Goal: Information Seeking & Learning: Learn about a topic

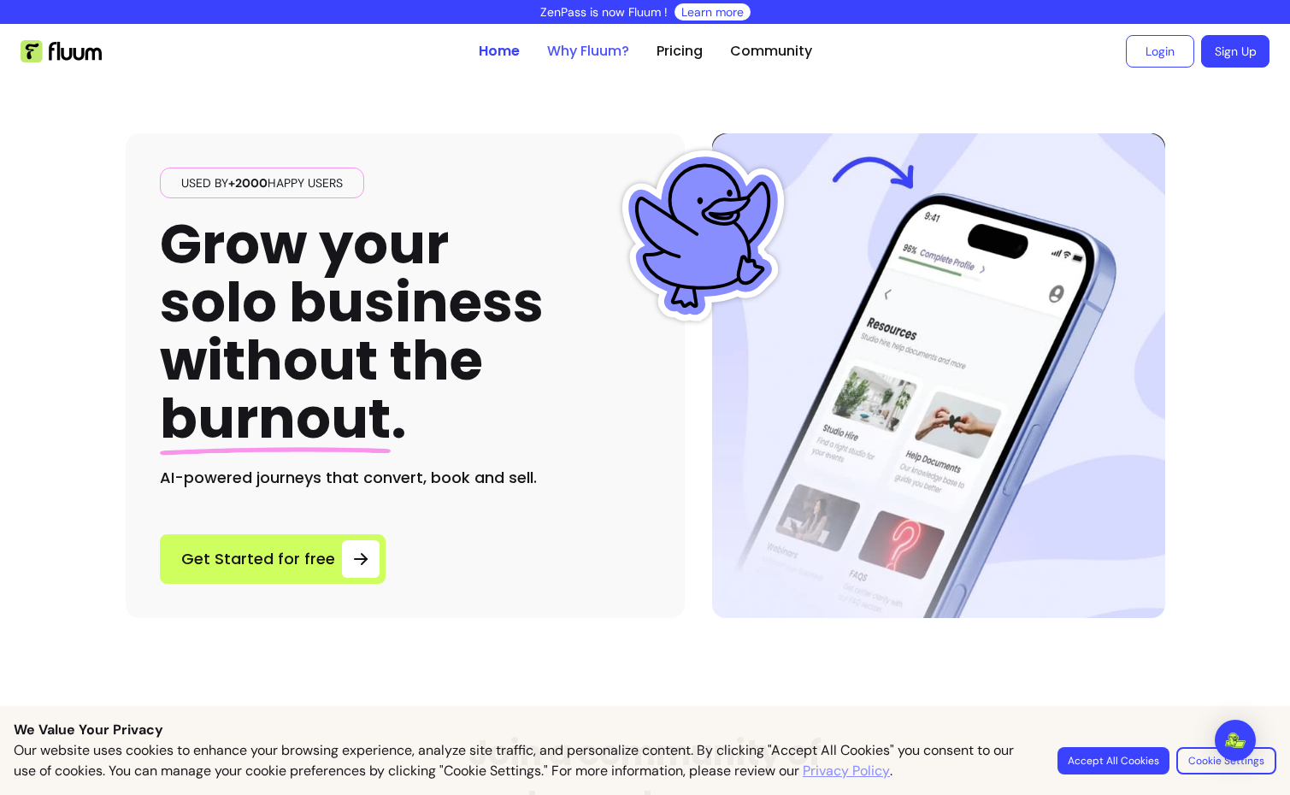
click at [586, 56] on link "Why Fluum?" at bounding box center [588, 51] width 82 height 21
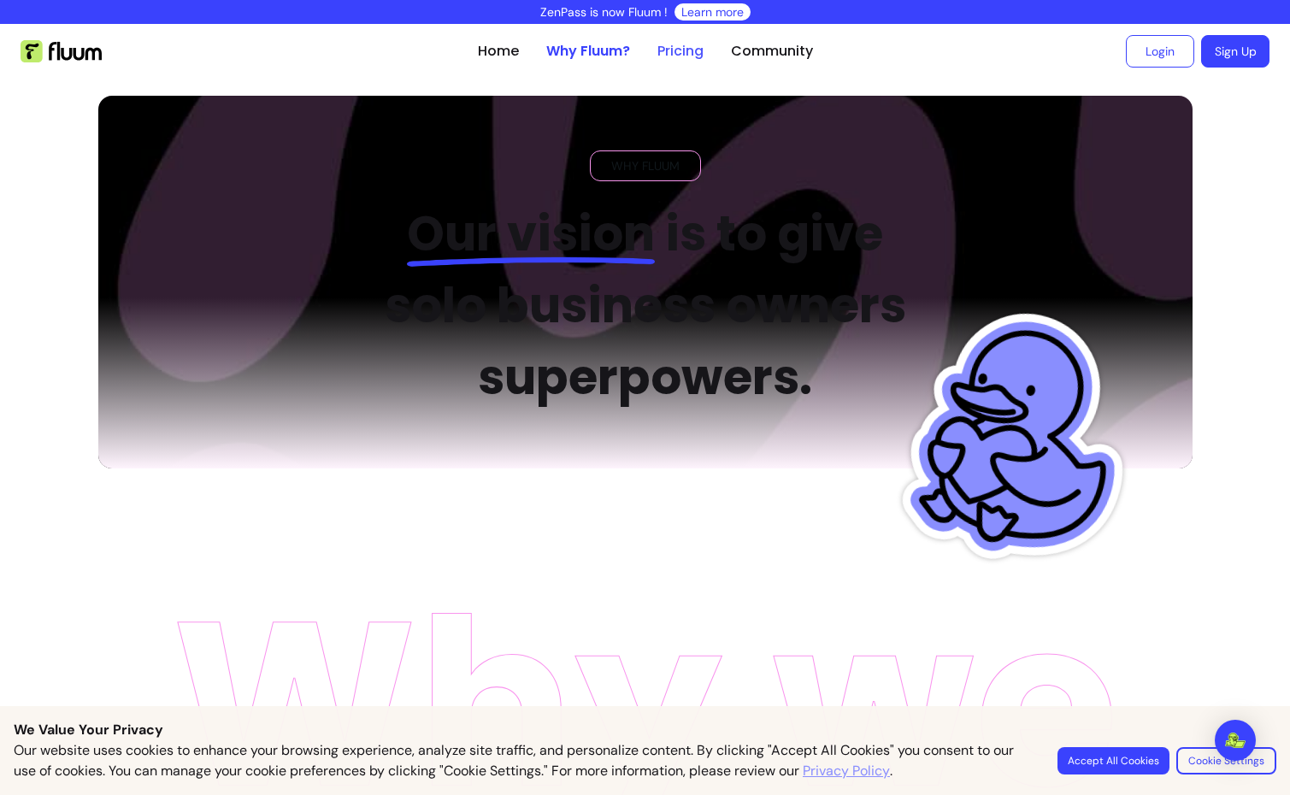
click at [685, 53] on link "Pricing" at bounding box center [680, 51] width 46 height 21
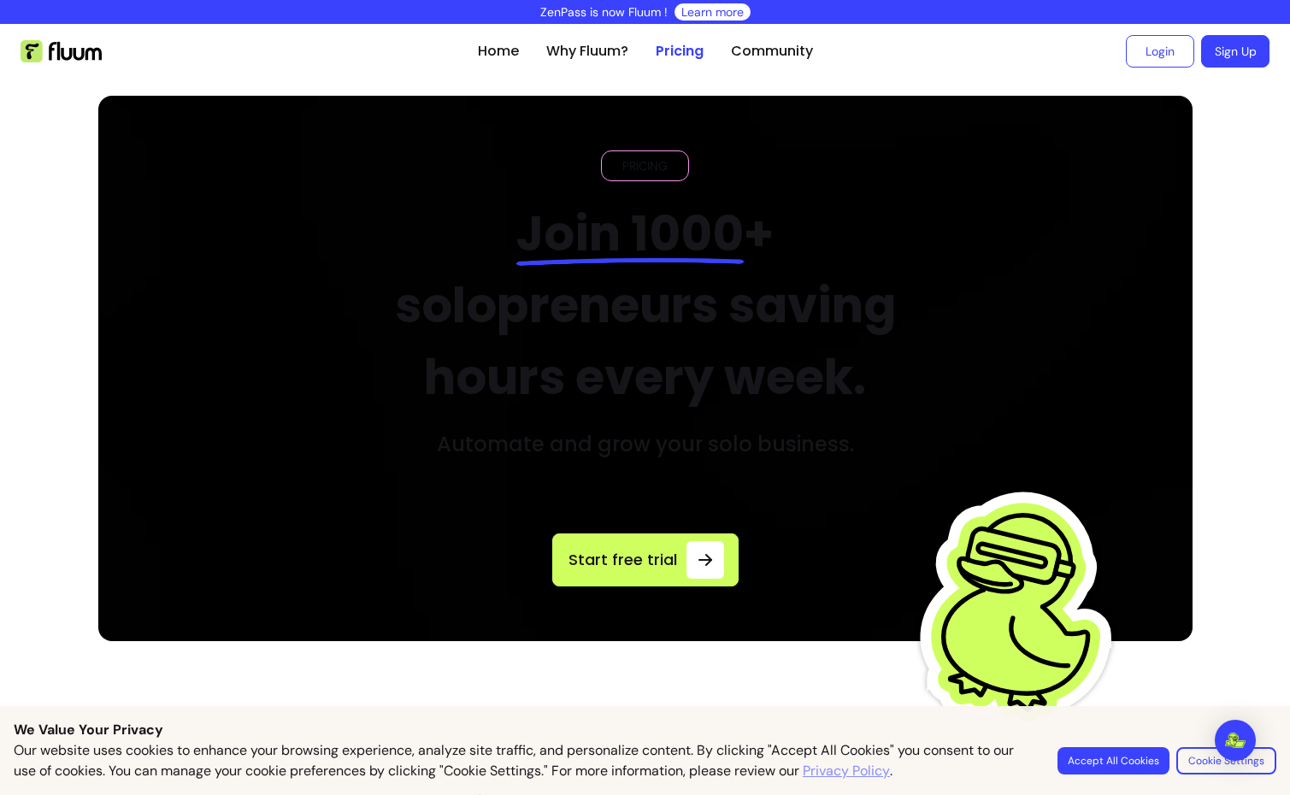
click at [639, 307] on h2 "Join 1000 + solopreneurs saving hours every week." at bounding box center [645, 305] width 579 height 215
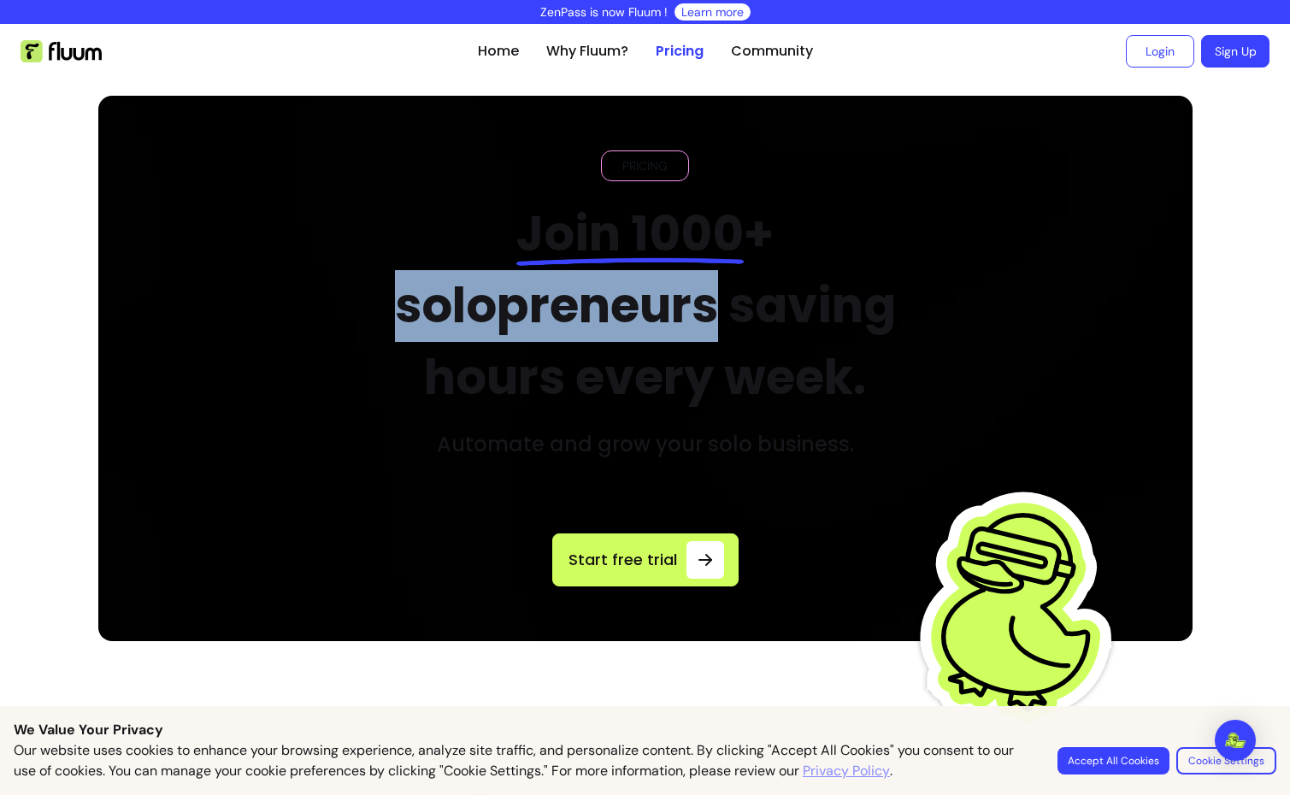
click at [639, 307] on h2 "Join 1000 + solopreneurs saving hours every week." at bounding box center [645, 305] width 579 height 215
click at [687, 51] on link "Pricing" at bounding box center [680, 51] width 48 height 21
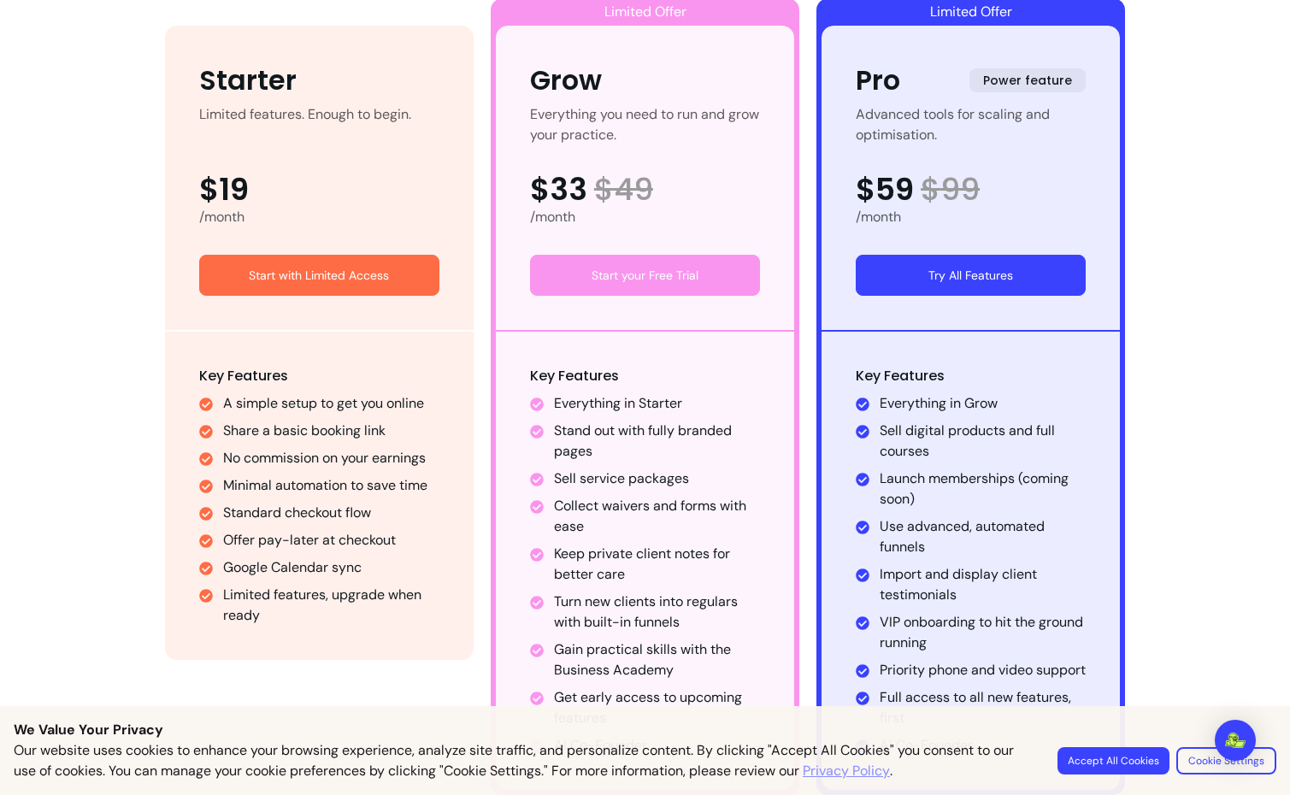
scroll to position [1031, 0]
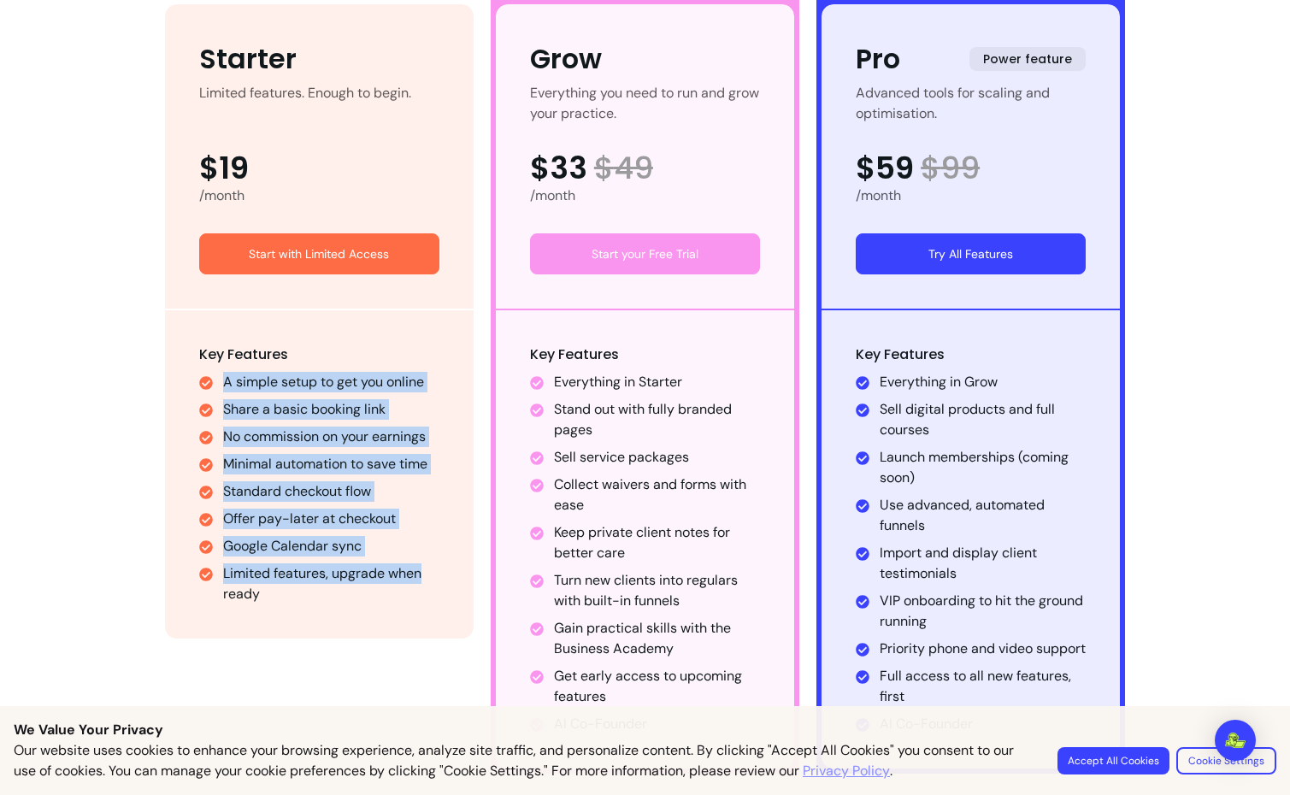
drag, startPoint x: 222, startPoint y: 391, endPoint x: 429, endPoint y: 579, distance: 278.9
click at [429, 579] on ul "A simple setup to get you online Share a basic booking link No commission on yo…" at bounding box center [319, 488] width 240 height 232
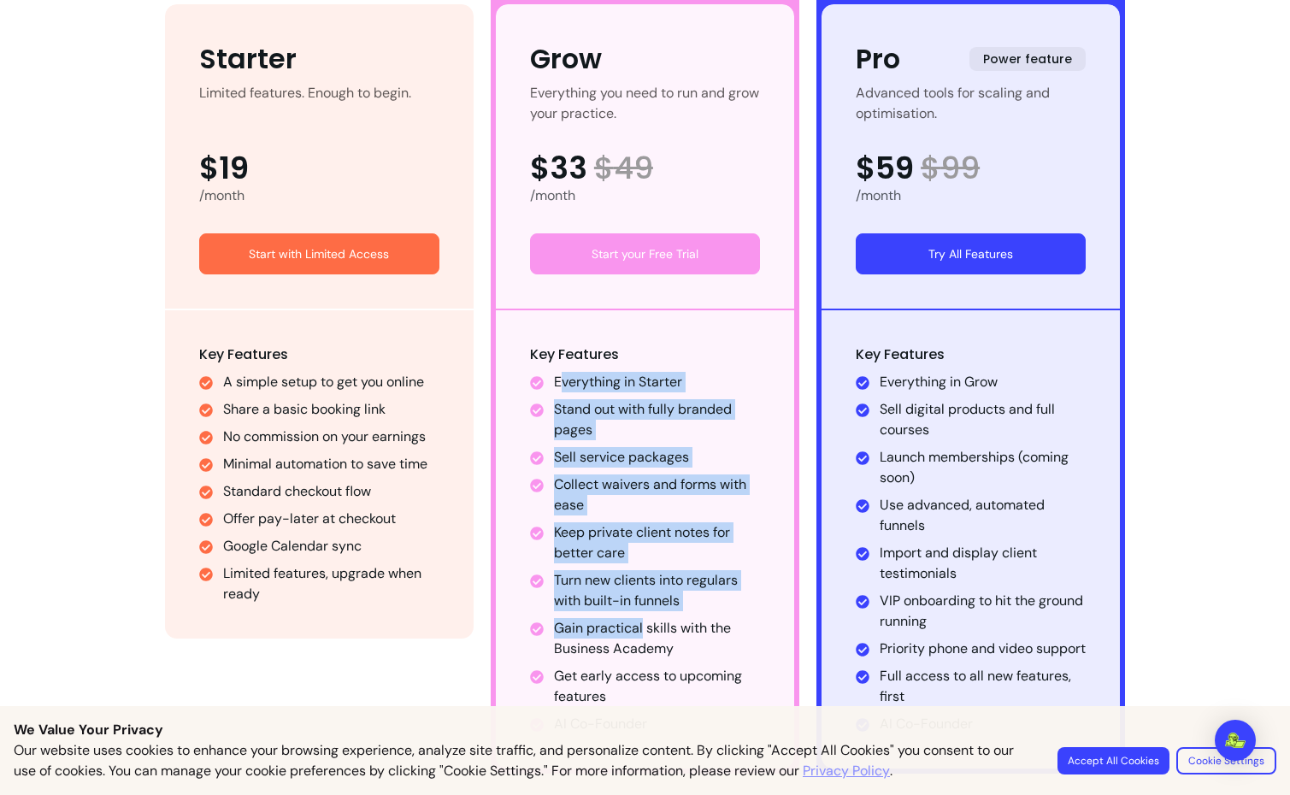
drag, startPoint x: 561, startPoint y: 387, endPoint x: 639, endPoint y: 635, distance: 260.0
click at [639, 635] on ul "Everything in Starter Stand out with fully branded pages Sell service packages …" at bounding box center [645, 553] width 230 height 362
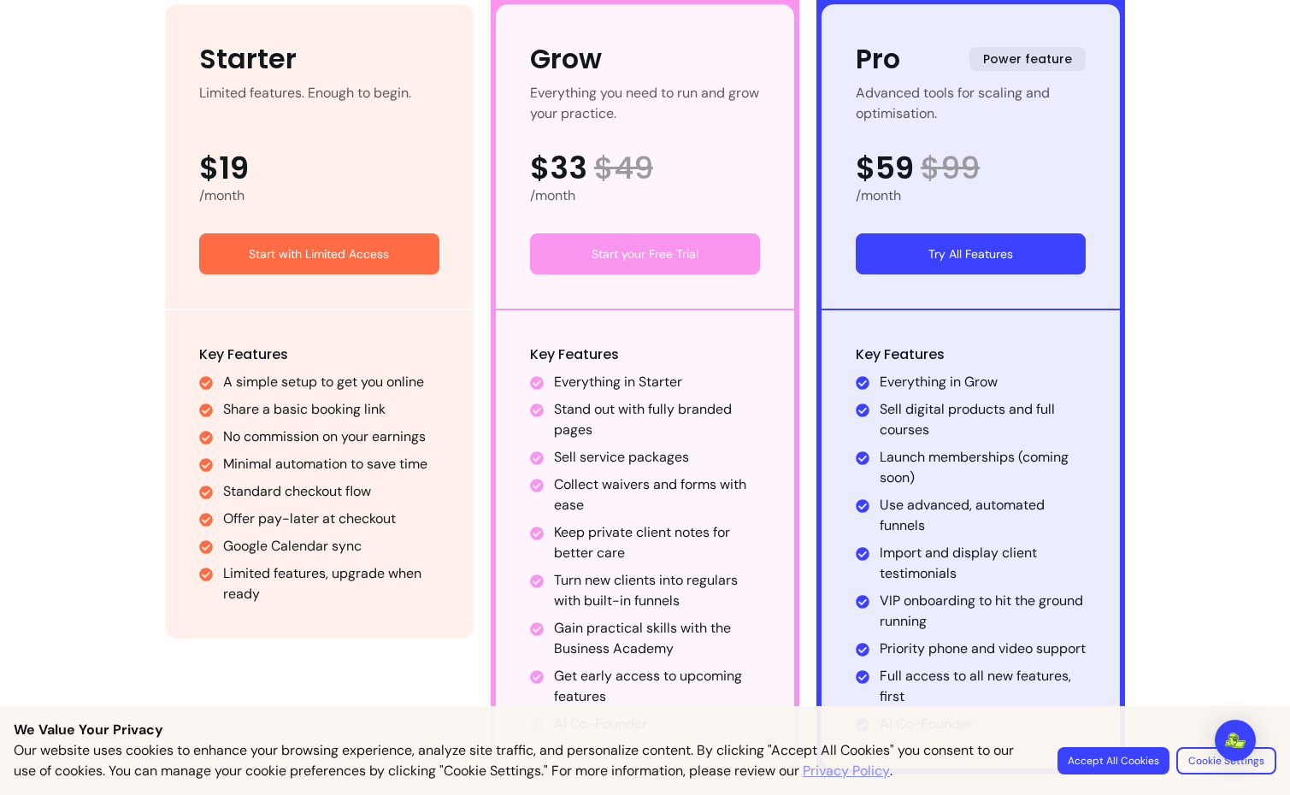
click at [667, 597] on li "Turn new clients into regulars with built-in funnels" at bounding box center [657, 590] width 206 height 41
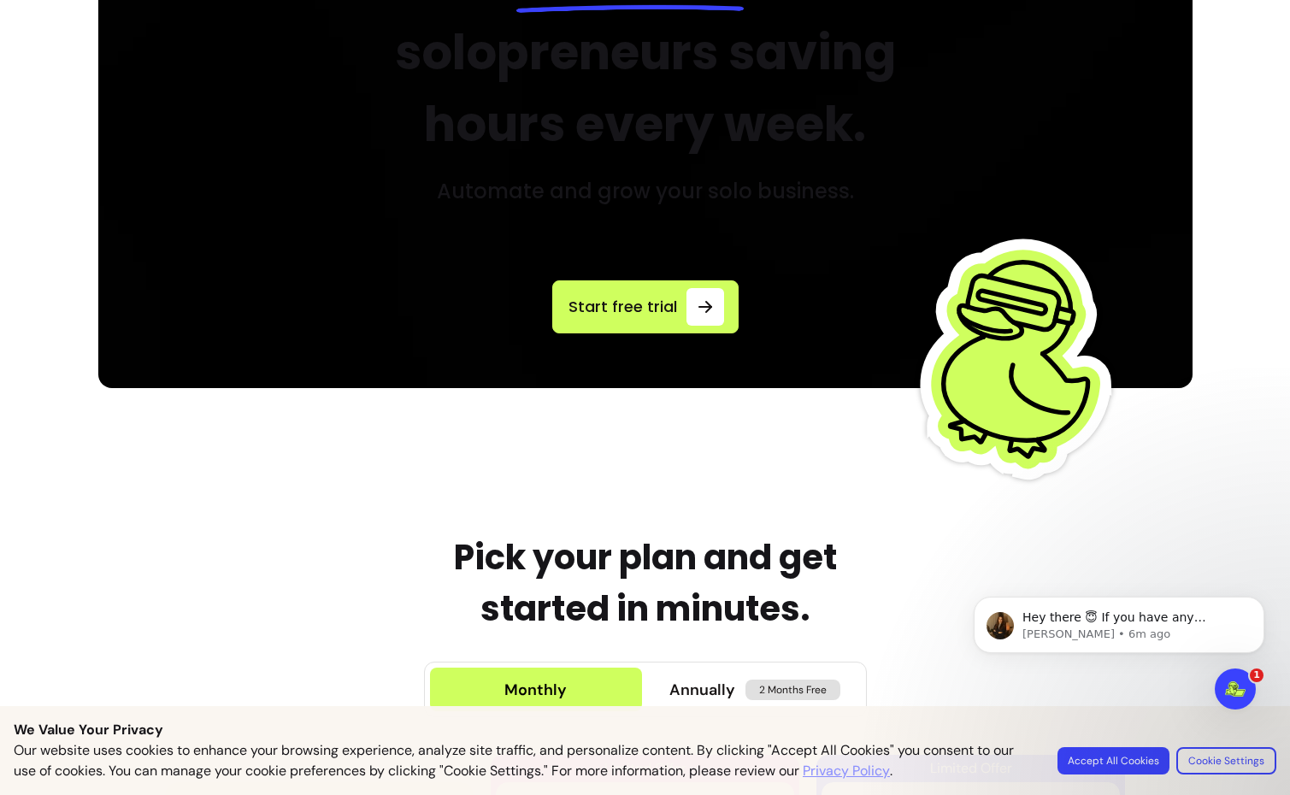
scroll to position [0, 0]
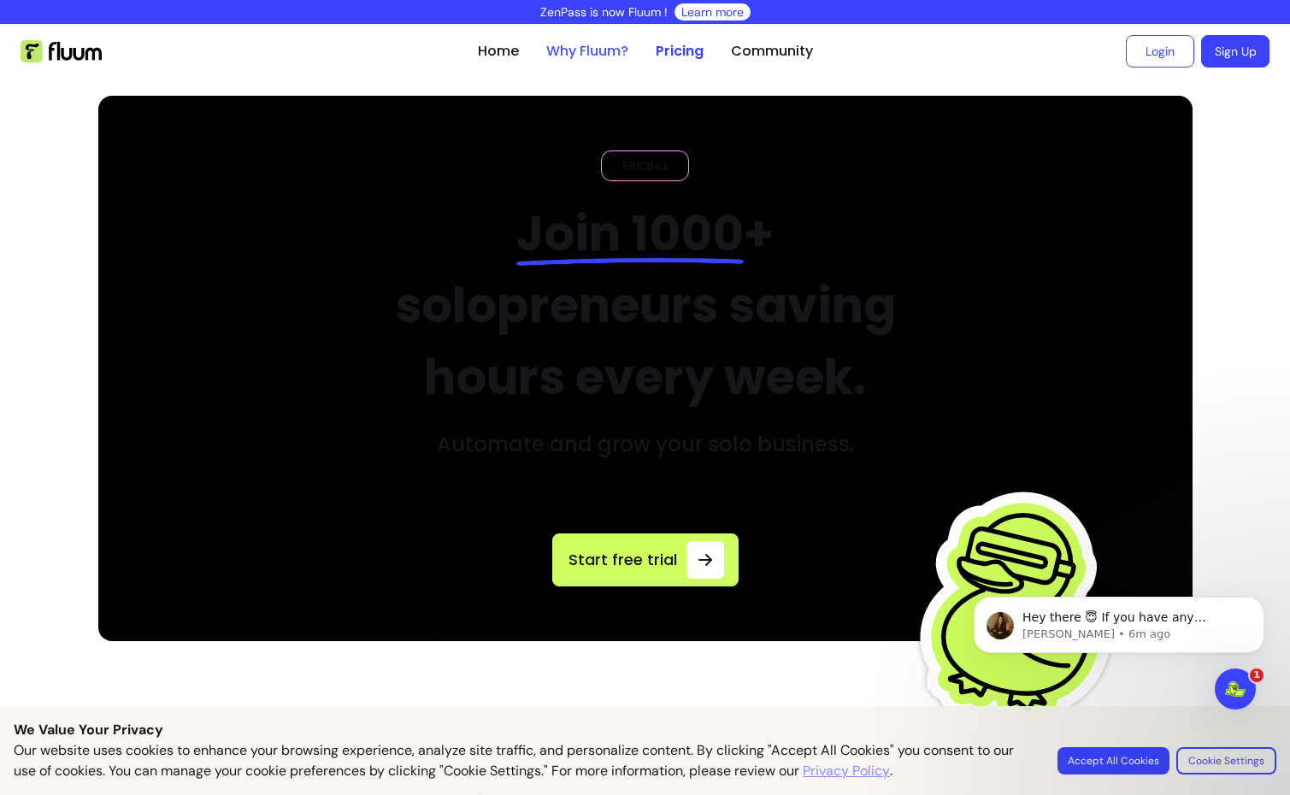
click at [597, 48] on link "Why Fluum?" at bounding box center [587, 51] width 82 height 21
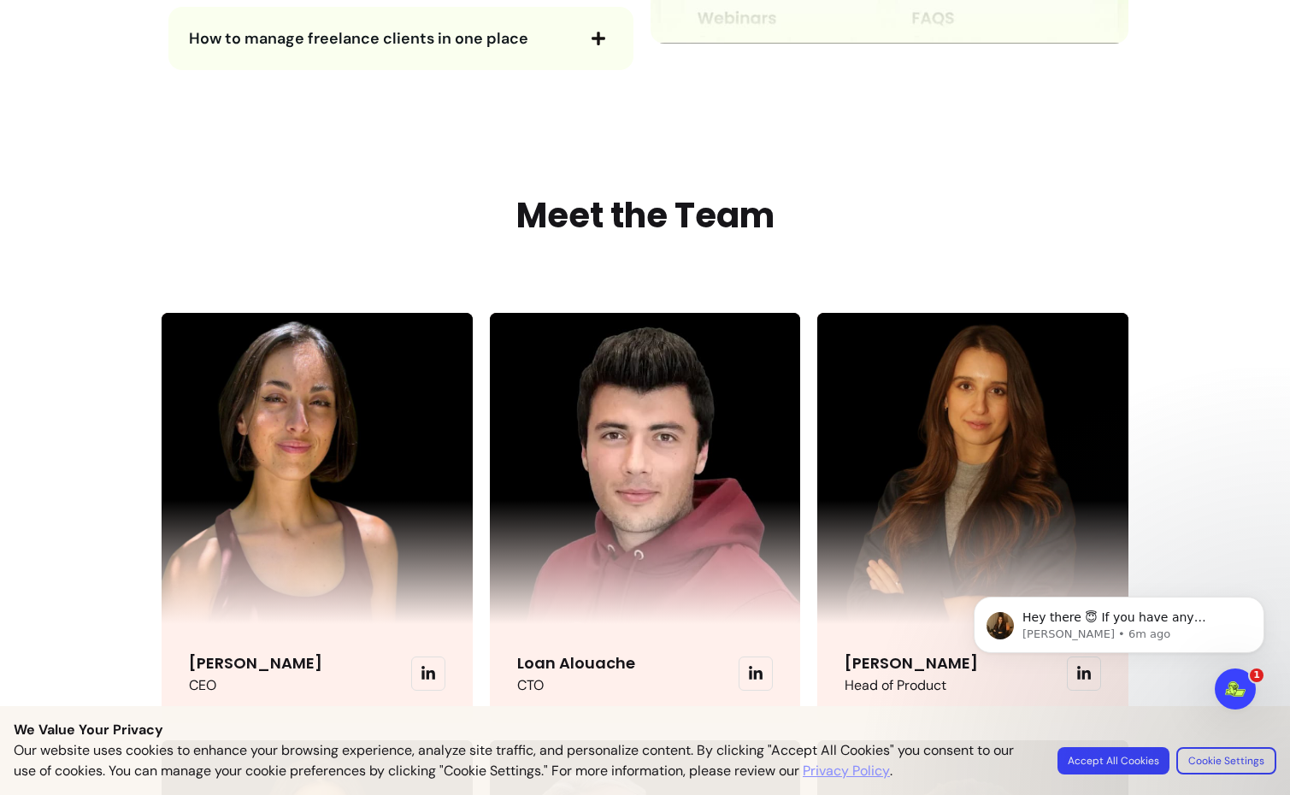
scroll to position [3948, 0]
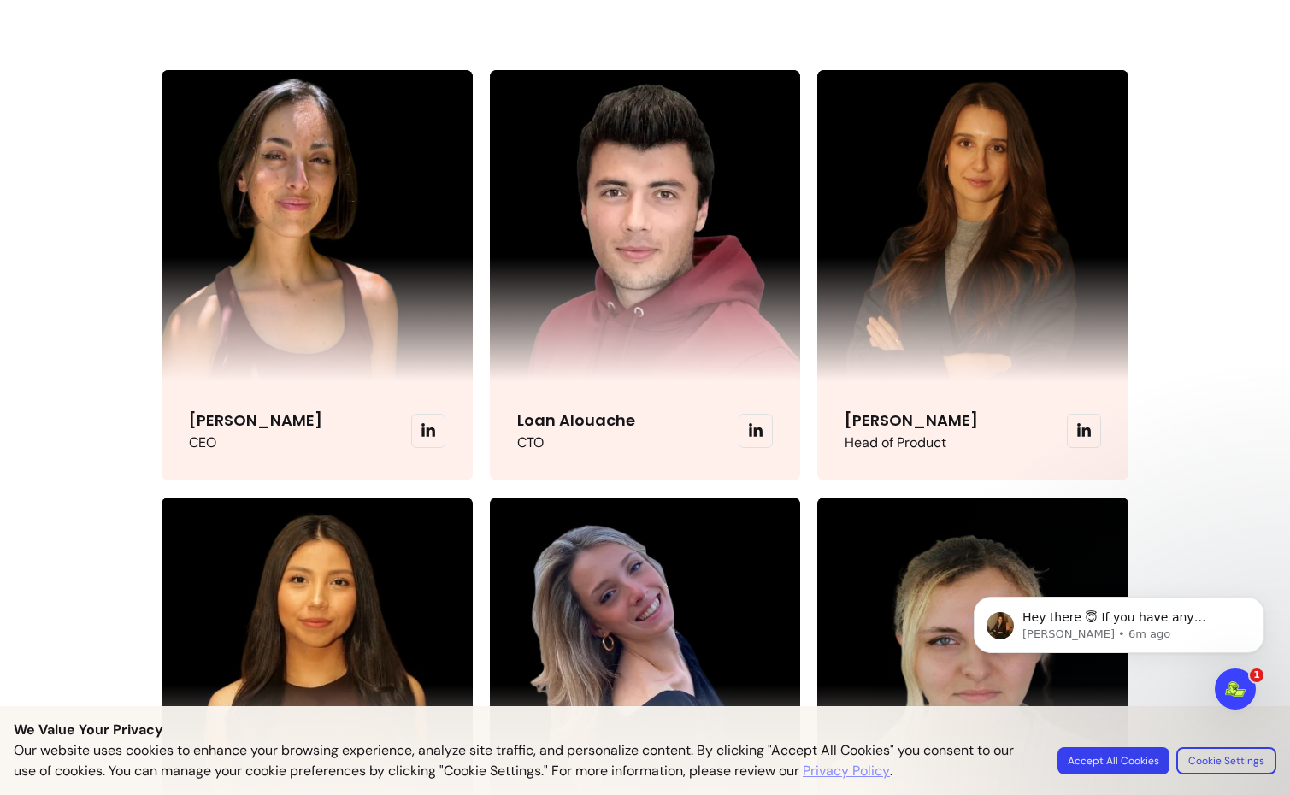
drag, startPoint x: 186, startPoint y: 422, endPoint x: 327, endPoint y: 429, distance: 141.2
click at [327, 427] on div "Giorgia Capoccia CEO" at bounding box center [317, 430] width 311 height 99
click at [429, 437] on icon at bounding box center [427, 430] width 15 height 15
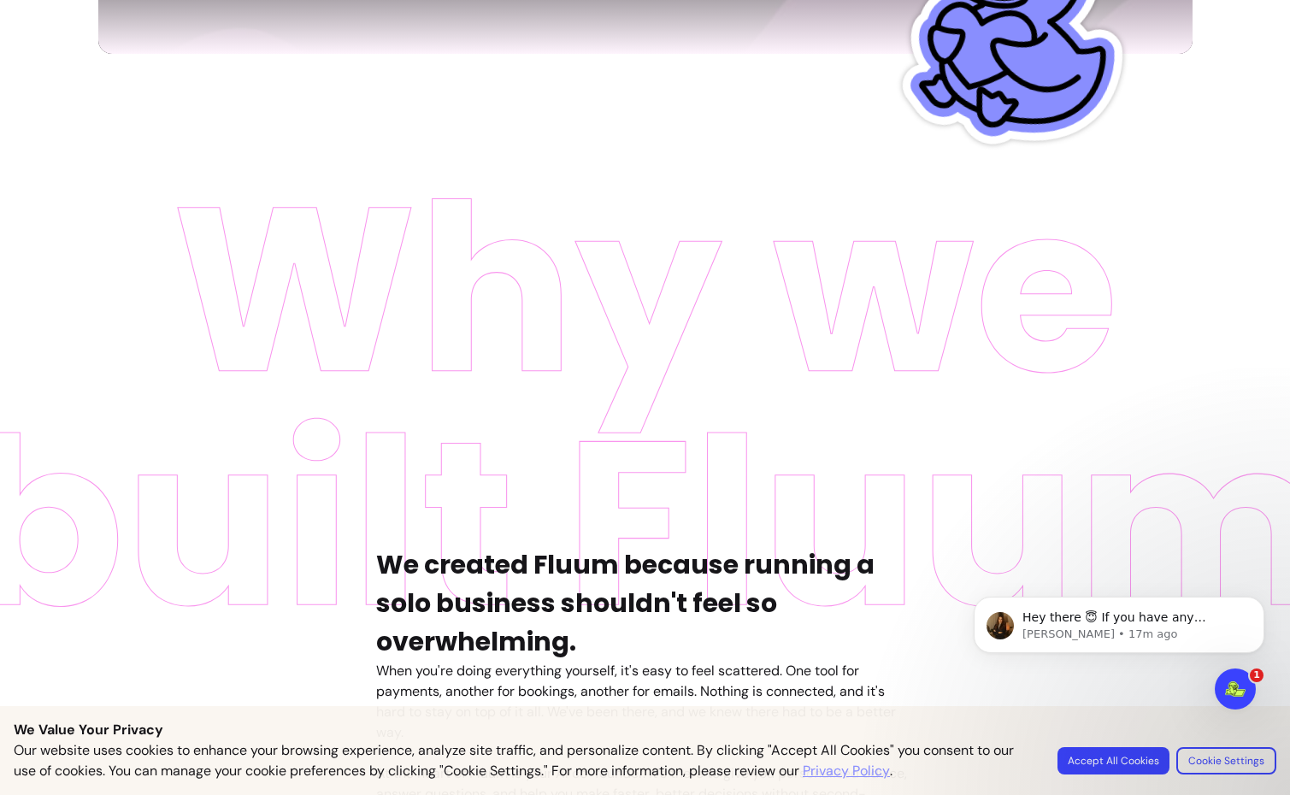
scroll to position [0, 0]
